Goal: Check status

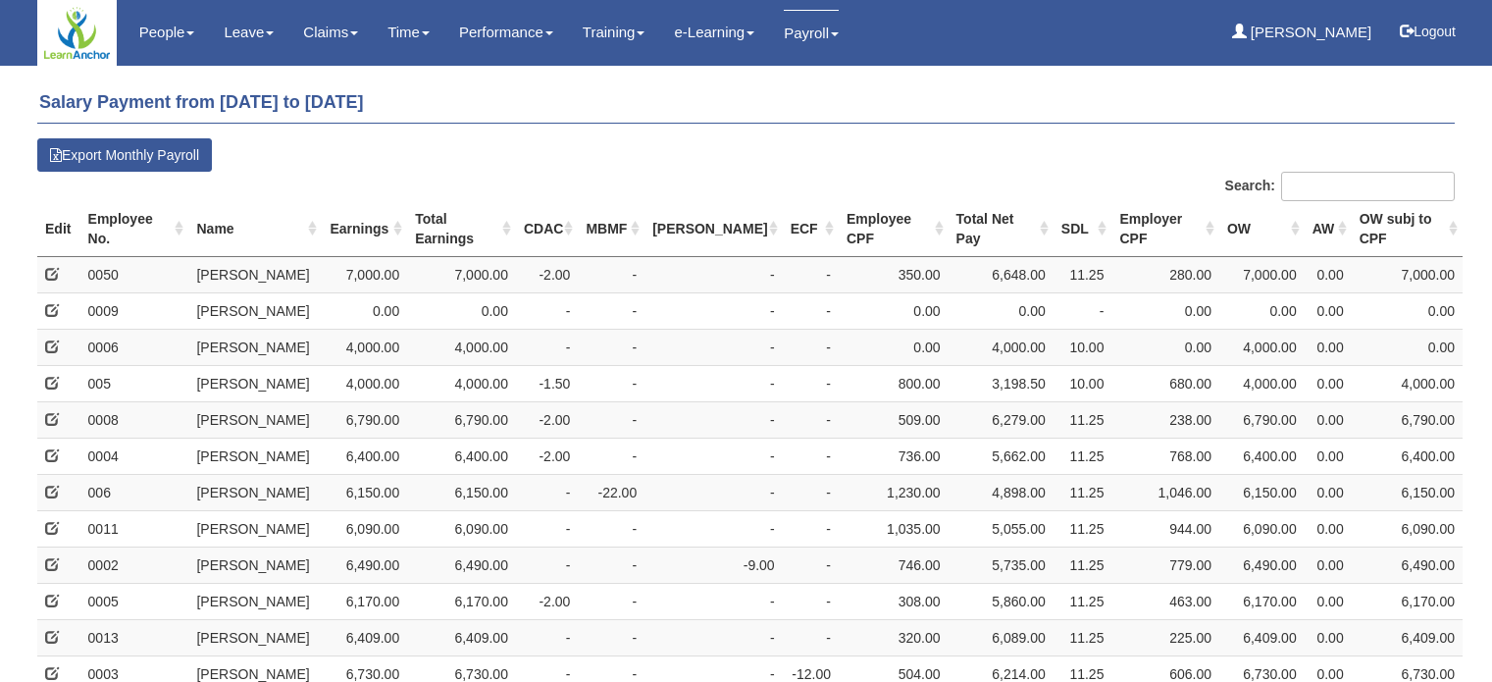
select select "50"
drag, startPoint x: 180, startPoint y: 293, endPoint x: 1157, endPoint y: 164, distance: 986.5
click at [599, 292] on tr "F6015258Q 1/9/1989 Employment Pass - - 0009 Tracy Liu 0.00 0.00 - -" at bounding box center [749, 310] width 1425 height 36
click at [677, 292] on td "-" at bounding box center [712, 310] width 137 height 36
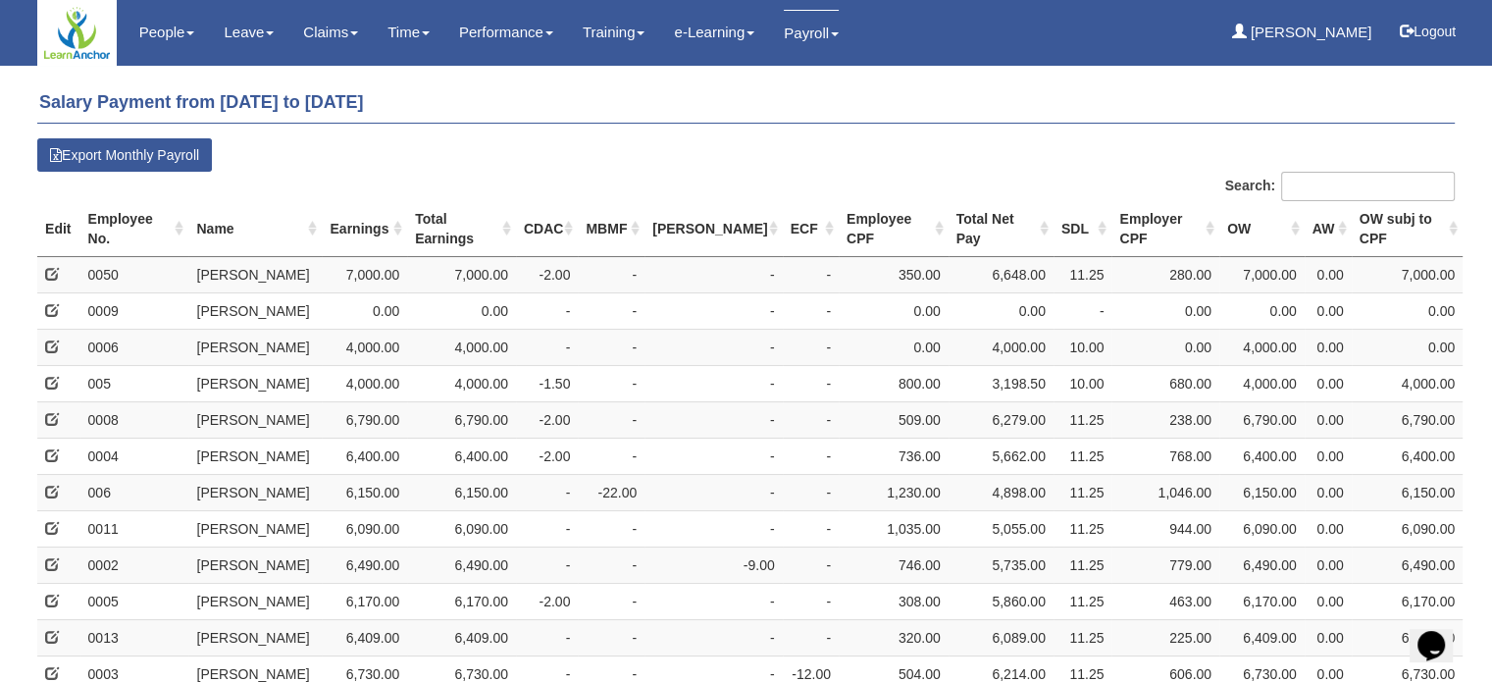
click at [1077, 292] on td "-" at bounding box center [1082, 310] width 59 height 36
